Goal: Information Seeking & Learning: Learn about a topic

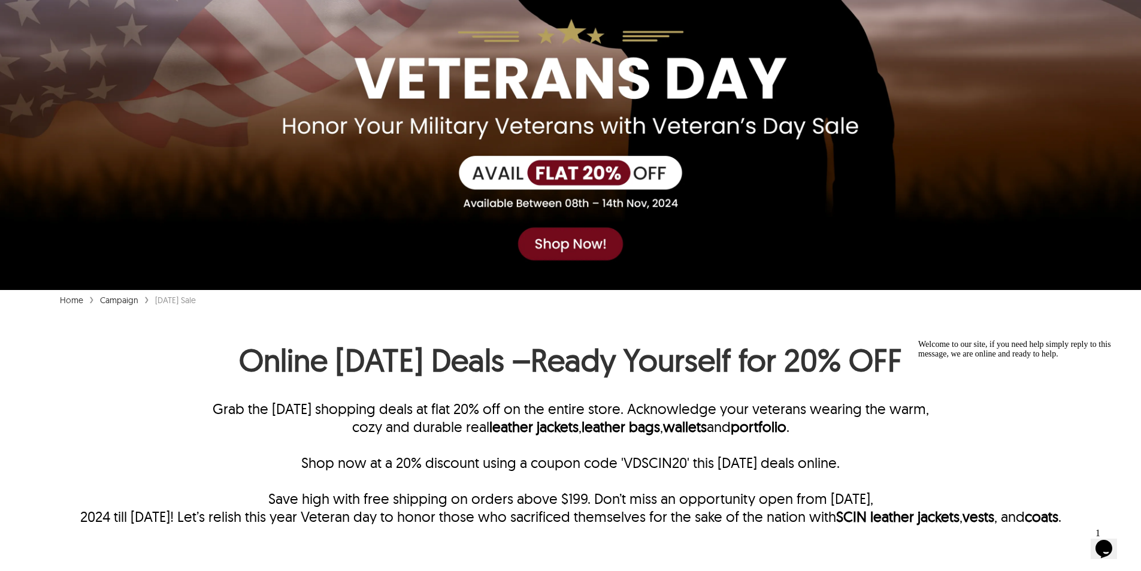
scroll to position [287, 0]
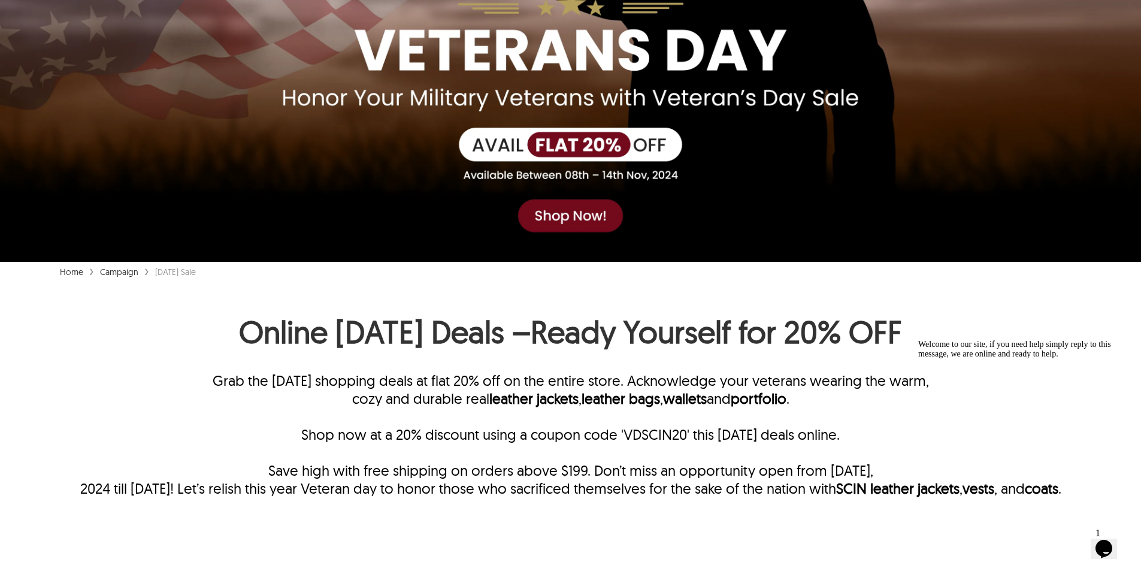
drag, startPoint x: 200, startPoint y: 330, endPoint x: 1033, endPoint y: 322, distance: 833.4
click at [1033, 322] on h1 "Online Veterans Day Deals –Ready Yourself for 20% OFF" at bounding box center [570, 334] width 1141 height 45
click at [1032, 322] on h1 "Online Veterans Day Deals –Ready Yourself for 20% OFF" at bounding box center [570, 334] width 1141 height 45
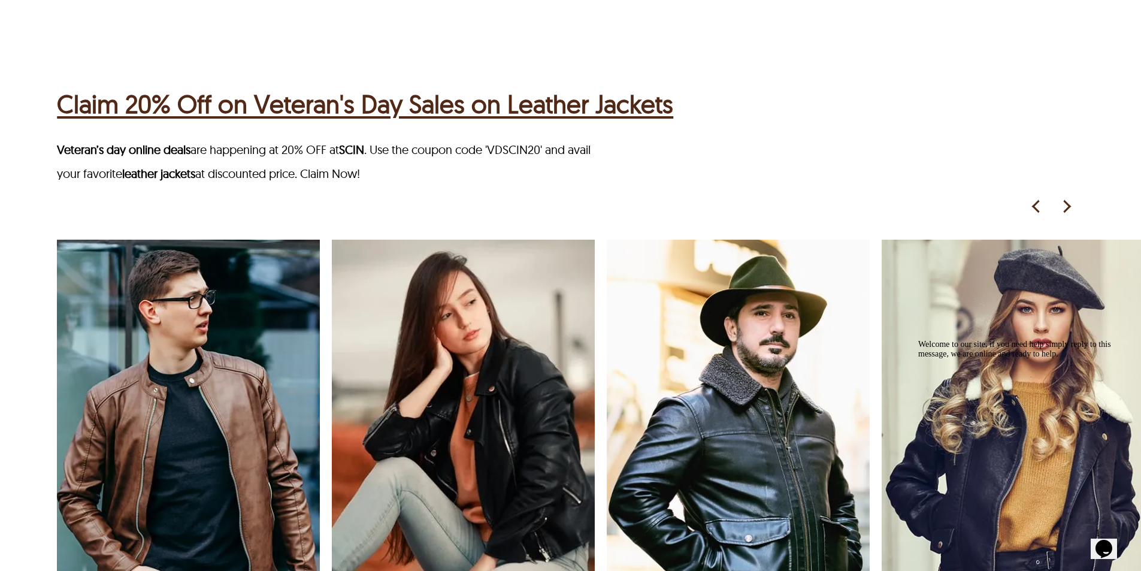
scroll to position [2155, 0]
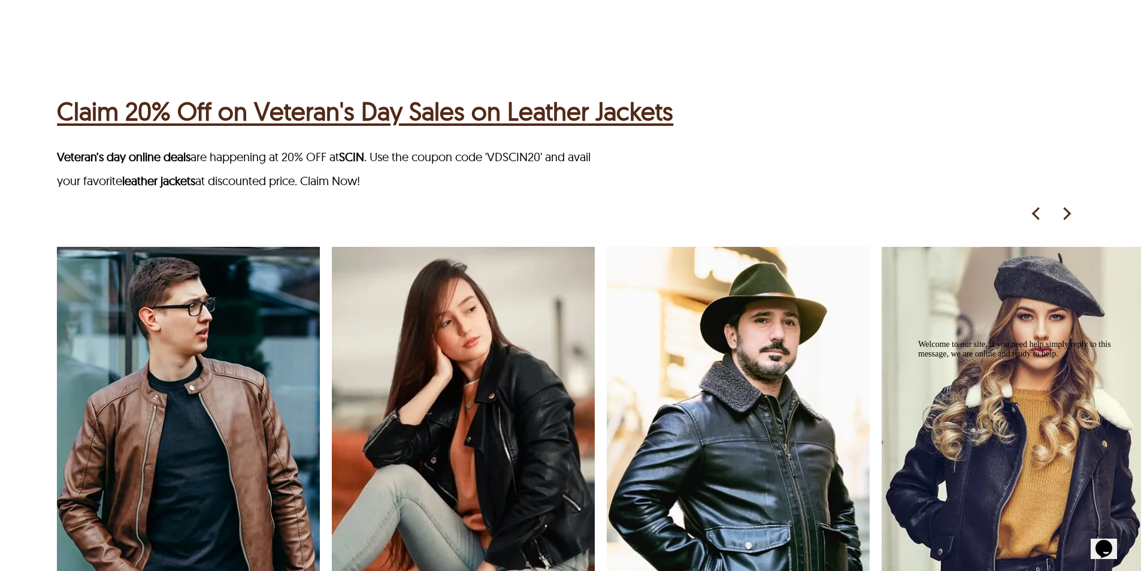
click at [1069, 205] on img at bounding box center [1066, 214] width 18 height 18
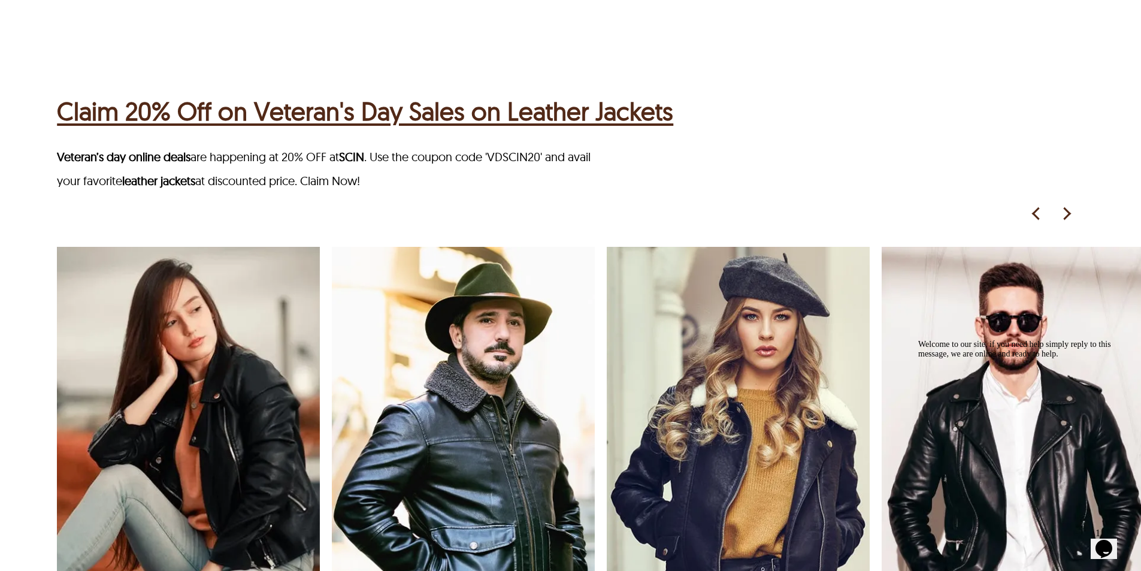
click at [1069, 205] on img at bounding box center [1066, 214] width 18 height 18
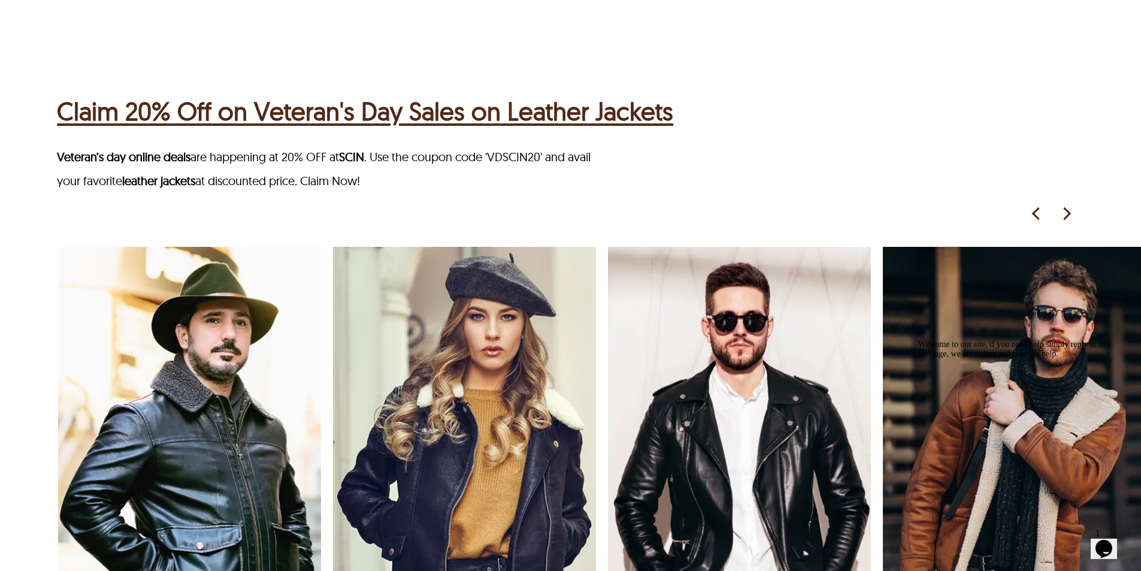
scroll to position [2215, 0]
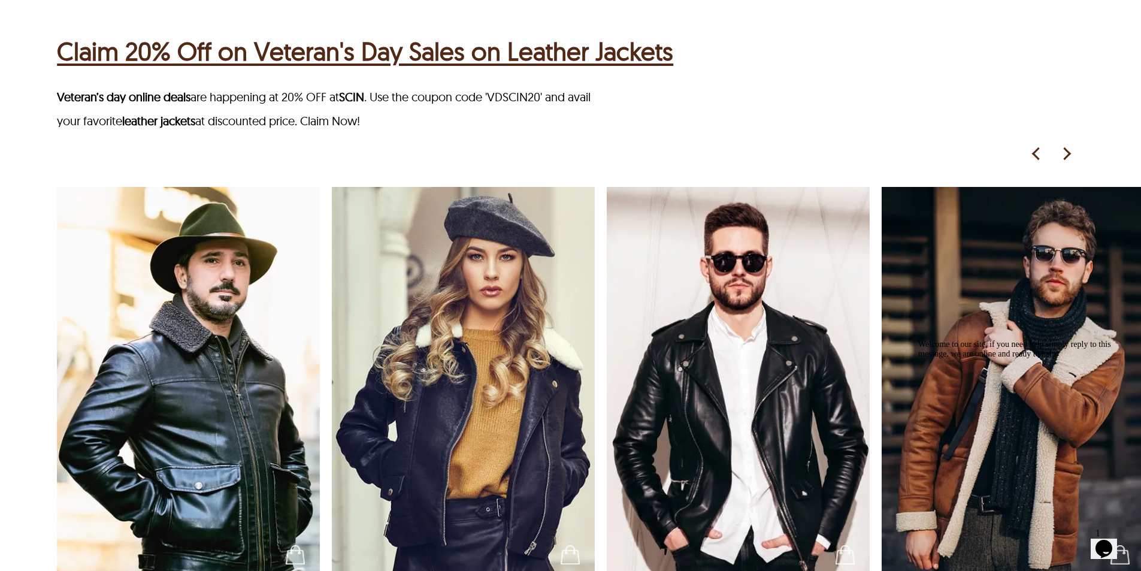
click at [1071, 153] on img at bounding box center [1066, 154] width 18 height 18
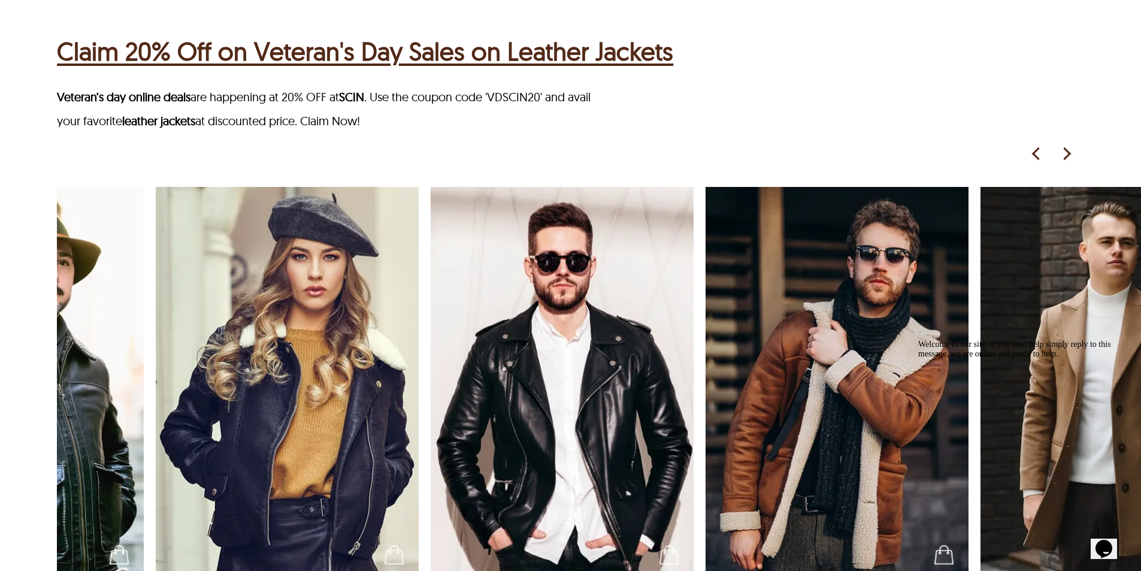
click at [1071, 153] on img at bounding box center [1066, 154] width 18 height 18
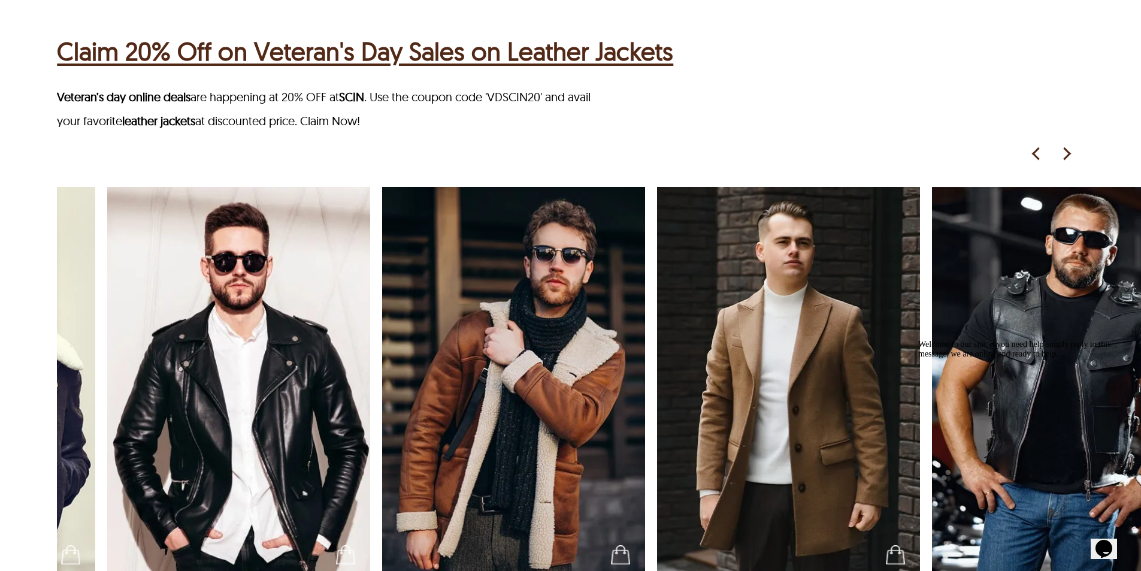
click at [1071, 153] on img at bounding box center [1066, 154] width 18 height 18
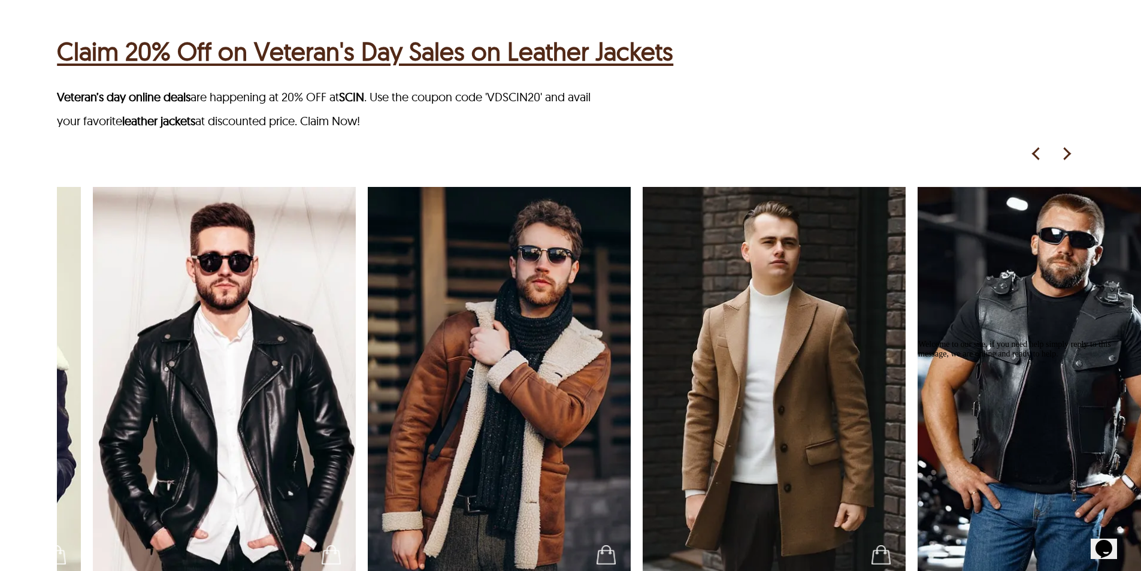
scroll to position [0, 1103]
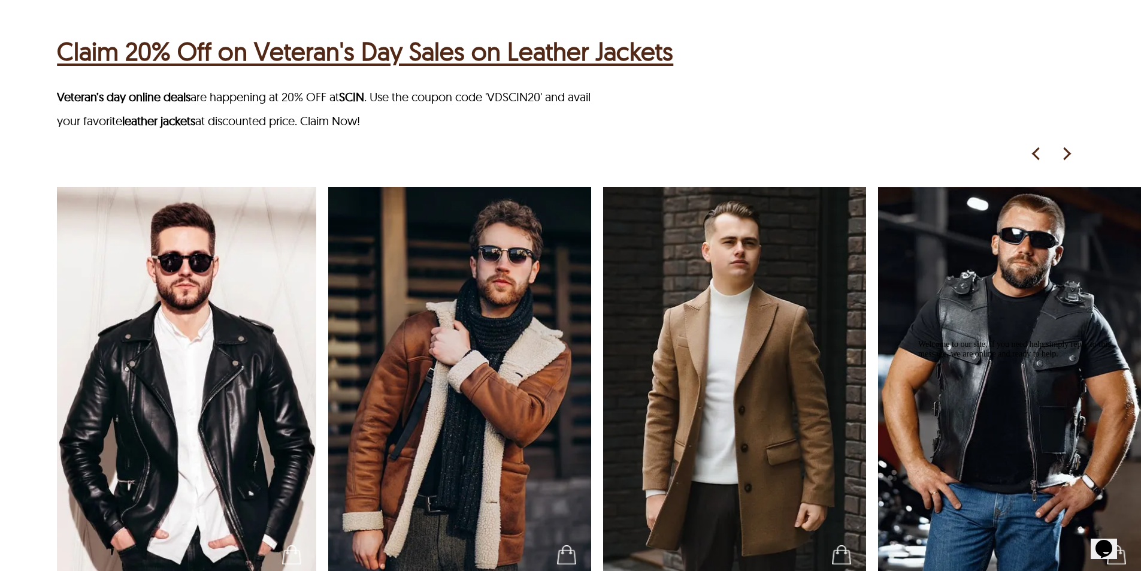
click at [1071, 153] on img at bounding box center [1066, 154] width 18 height 18
click at [1046, 151] on picture at bounding box center [1042, 154] width 30 height 18
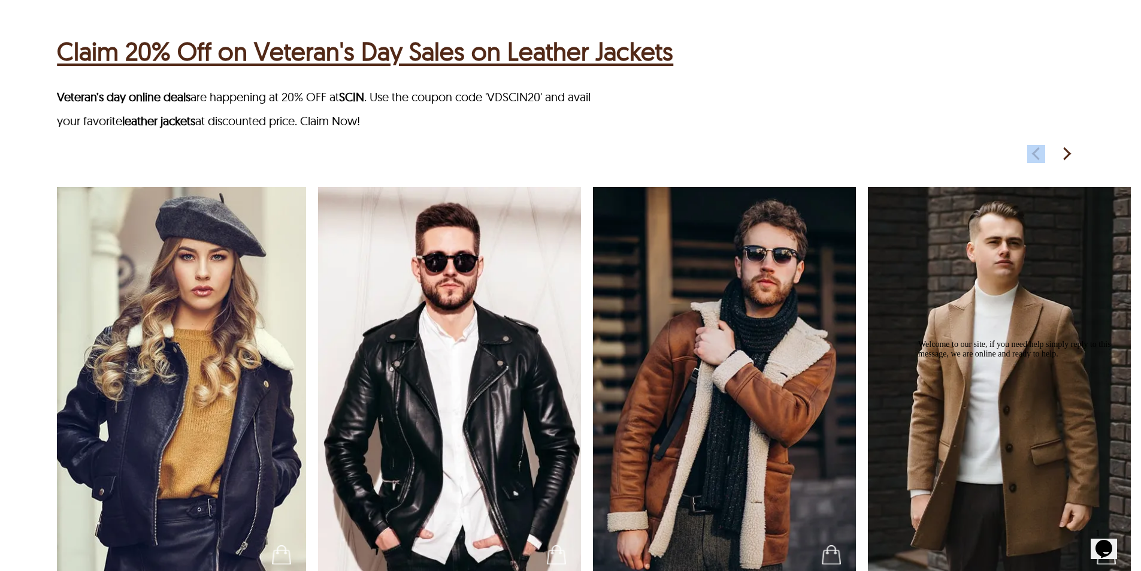
click at [1045, 151] on picture at bounding box center [1042, 154] width 30 height 18
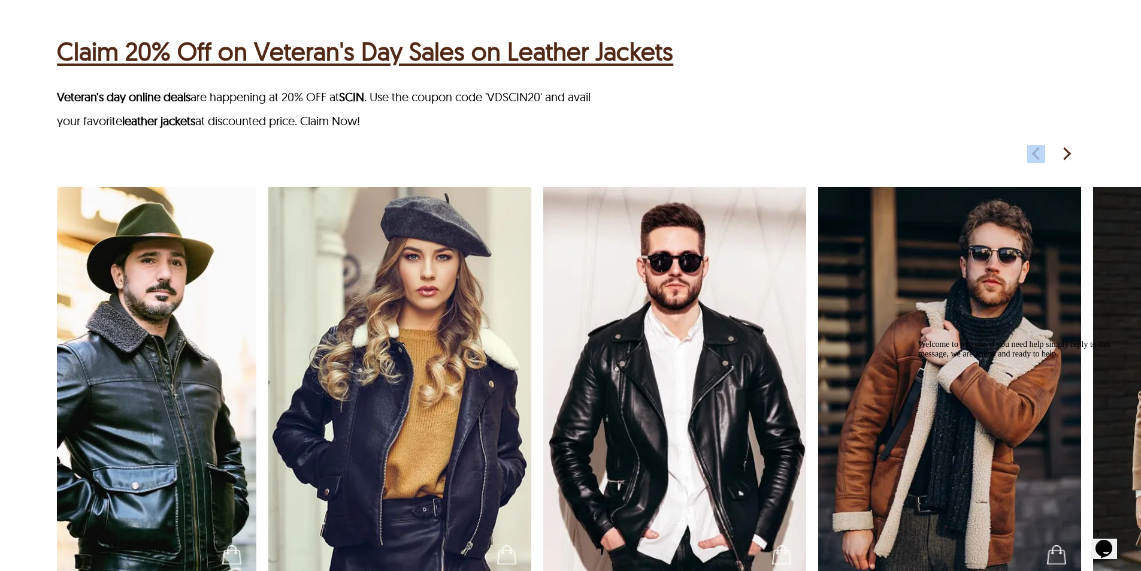
click at [1045, 151] on picture at bounding box center [1042, 154] width 30 height 18
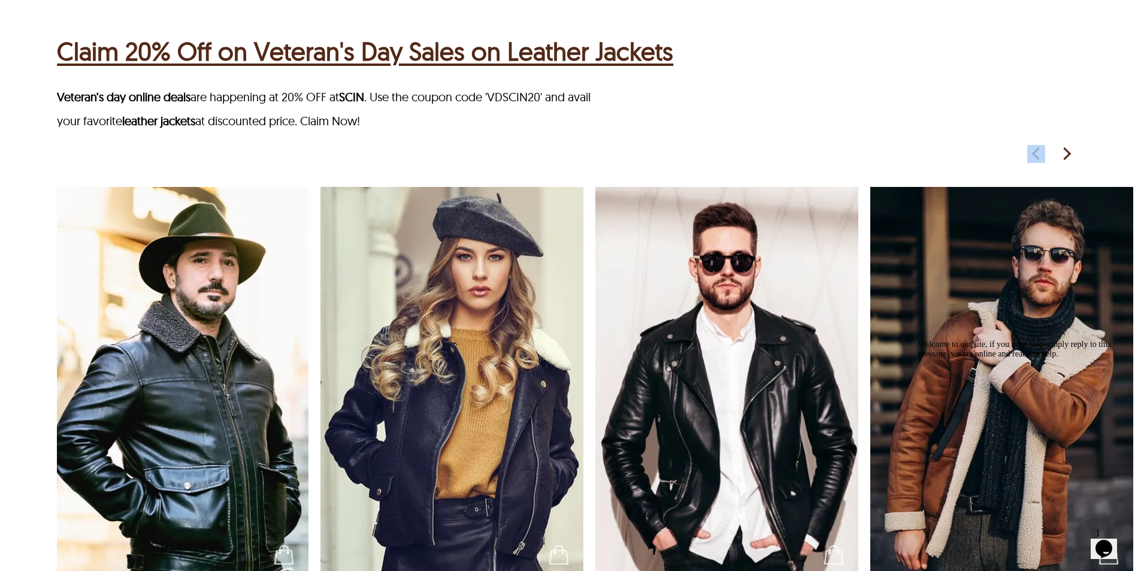
click at [1045, 151] on picture at bounding box center [1042, 154] width 30 height 18
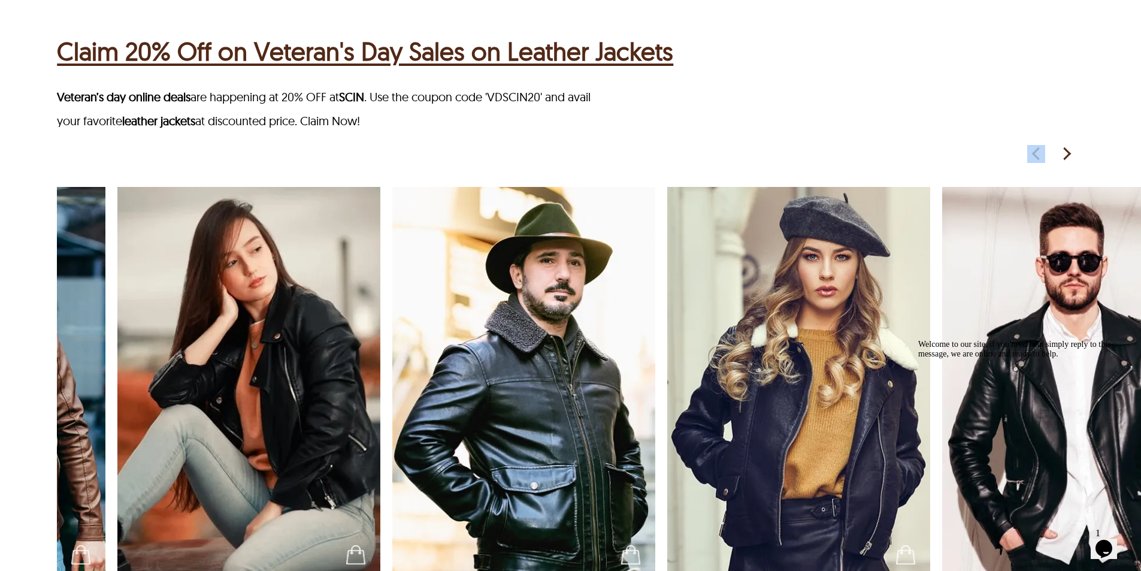
click at [1045, 151] on picture at bounding box center [1042, 154] width 30 height 18
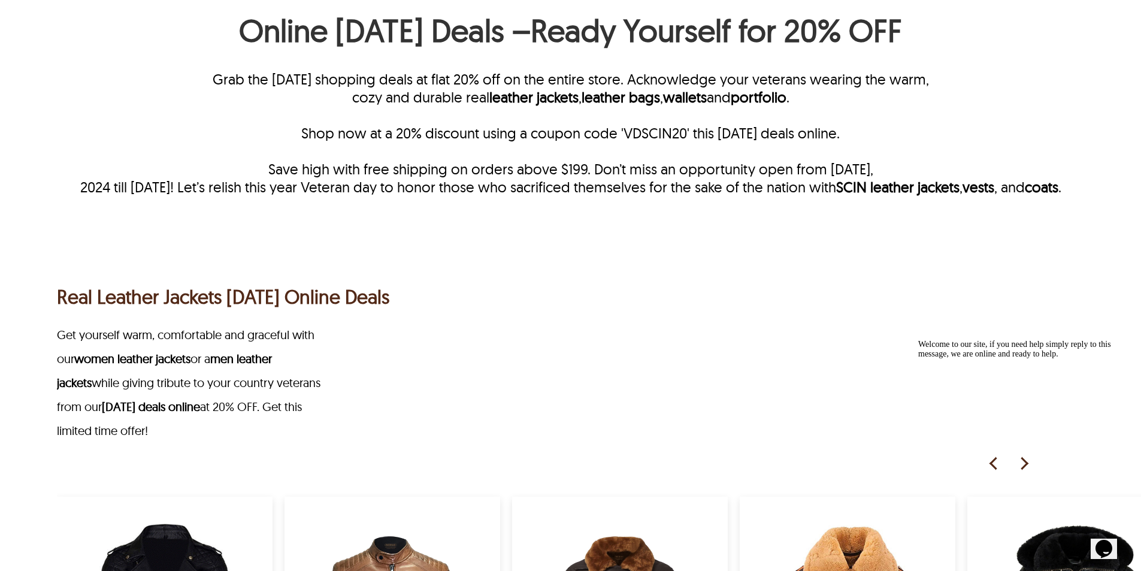
scroll to position [587, 0]
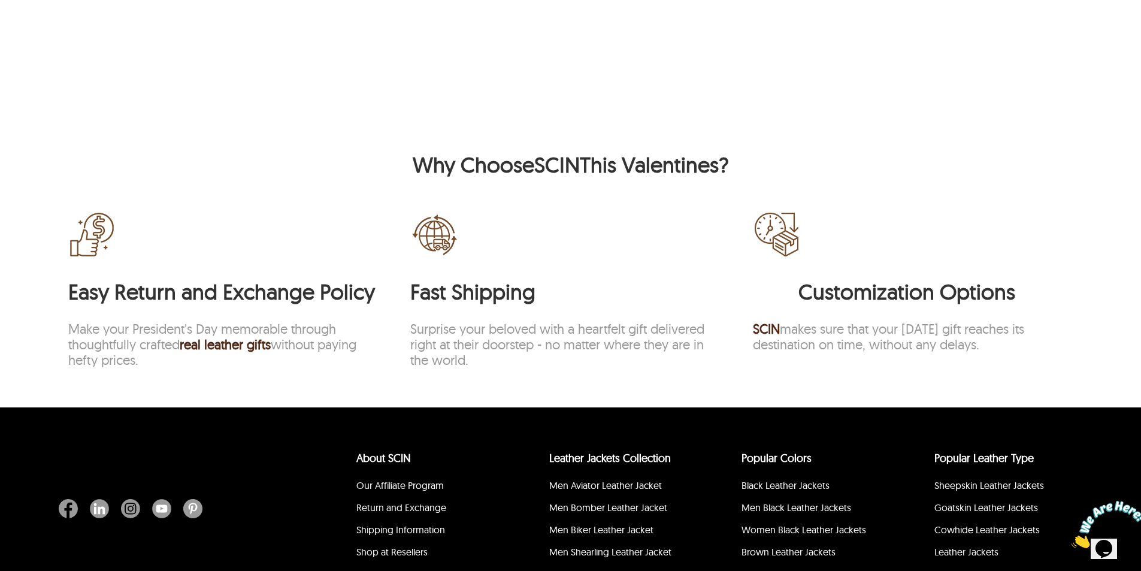
scroll to position [2934, 0]
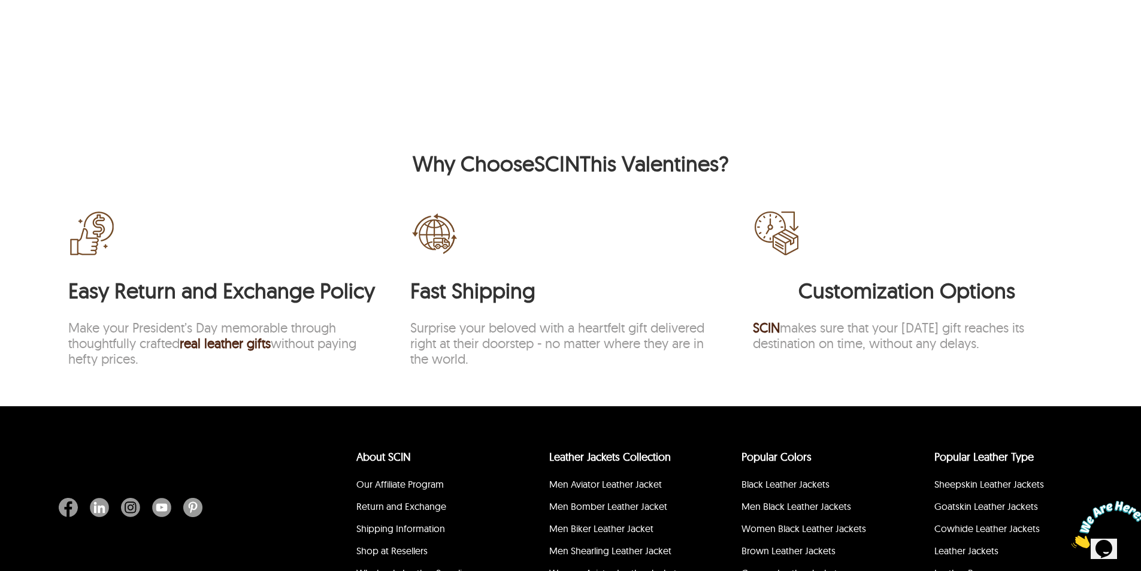
drag, startPoint x: 422, startPoint y: 168, endPoint x: 875, endPoint y: 159, distance: 453.3
click at [875, 159] on div "Why Choose SCIN This Valentines?" at bounding box center [570, 163] width 1027 height 27
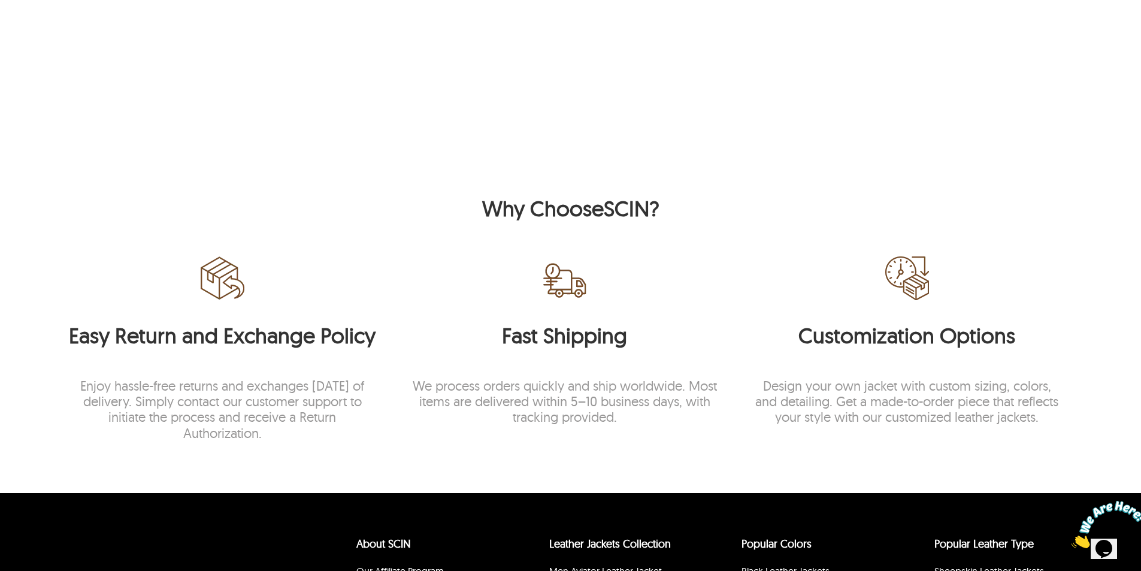
scroll to position [2253, 0]
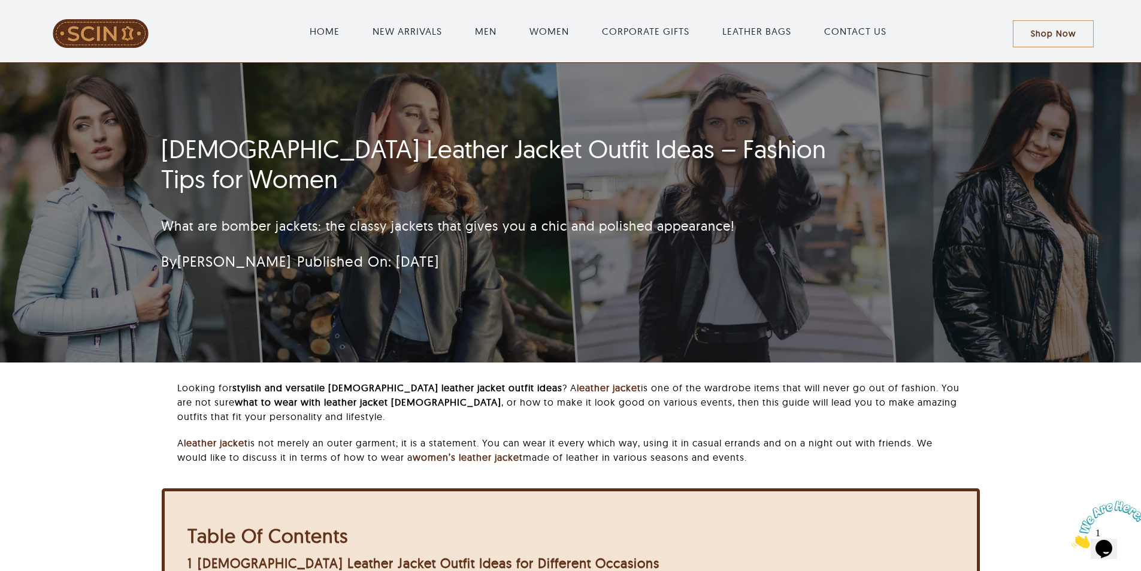
click at [610, 216] on p "What are bomber jackets: the classy jackets that gives you a chic and polished …" at bounding box center [499, 226] width 676 height 20
click at [692, 421] on p "Looking for stylish and versatile female leather jacket outfit ideas ? A leathe…" at bounding box center [570, 401] width 787 height 43
click at [124, 436] on div "Looking for stylish and versatile female leather jacket outfit ideas ? A leathe…" at bounding box center [570, 550] width 1015 height 341
click at [81, 441] on div "Looking for stylish and versatile female leather jacket outfit ideas ? A leathe…" at bounding box center [570, 550] width 1015 height 341
